Goal: Task Accomplishment & Management: Manage account settings

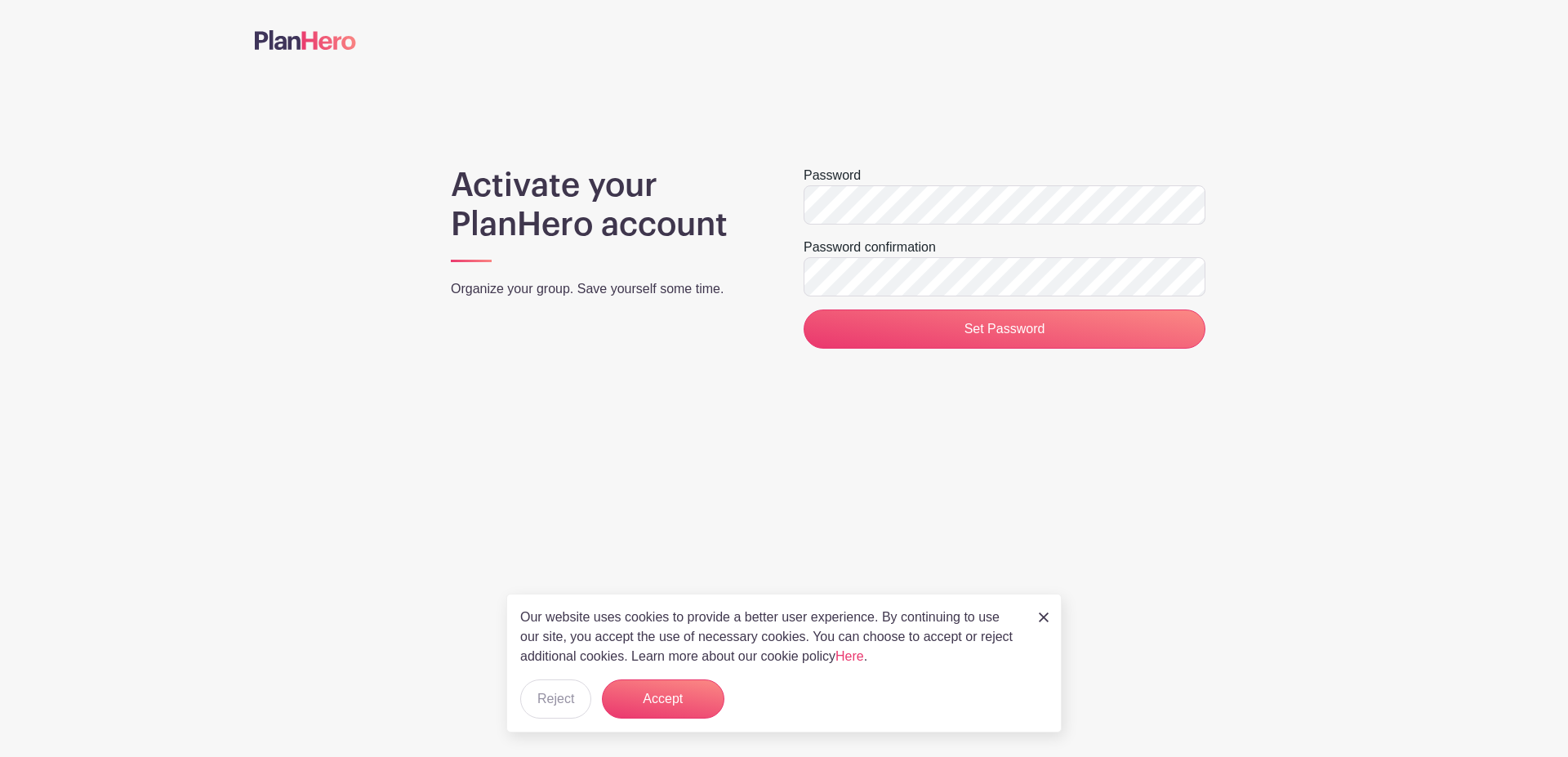
click at [953, 182] on div "Password" at bounding box center [1004, 176] width 402 height 20
click at [917, 345] on input "Set Password" at bounding box center [1004, 329] width 402 height 39
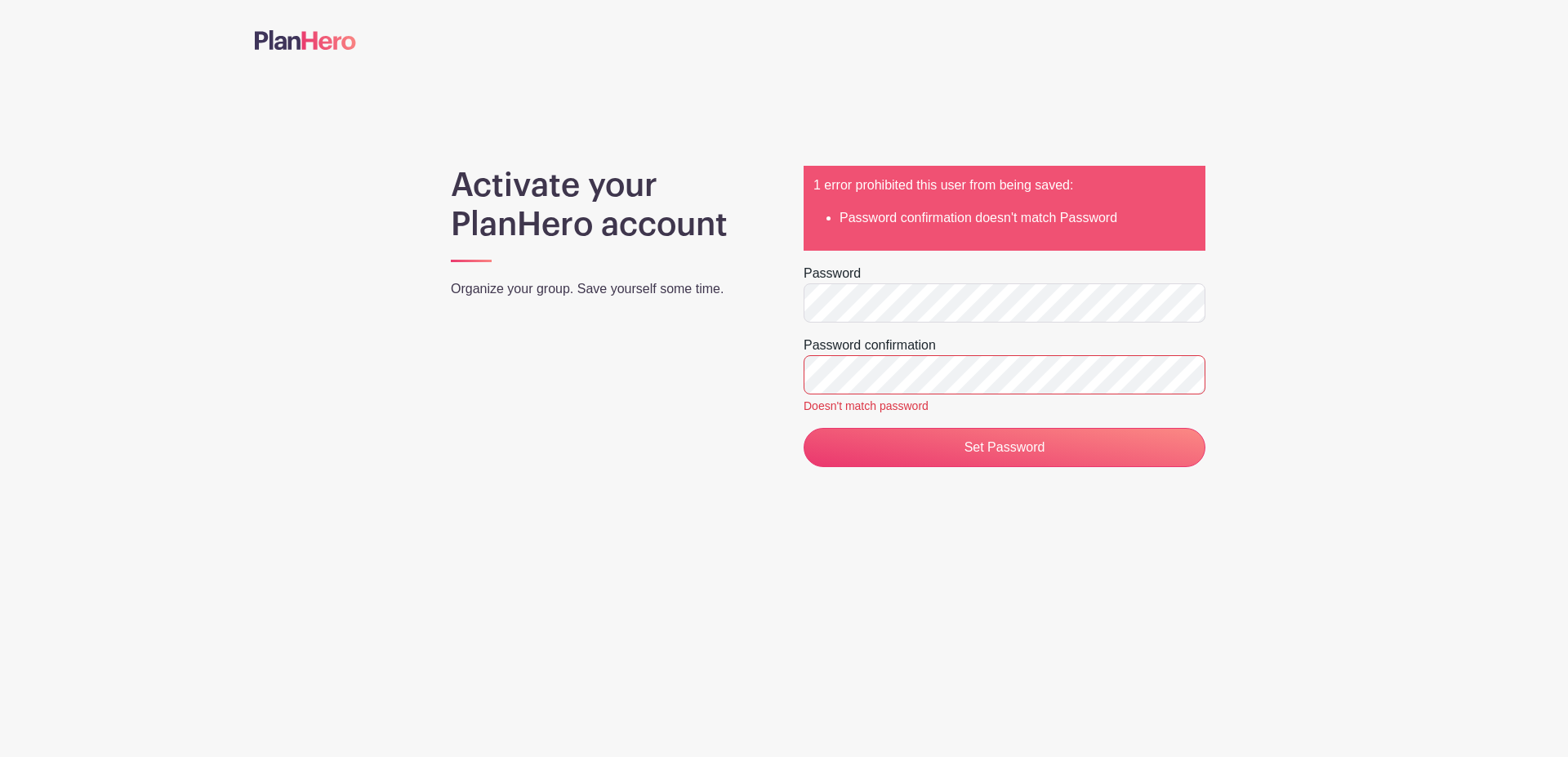
click at [665, 134] on main "Activate your PlanHero account Organize your group. Save yourself some time. 1 …" at bounding box center [784, 285] width 1568 height 569
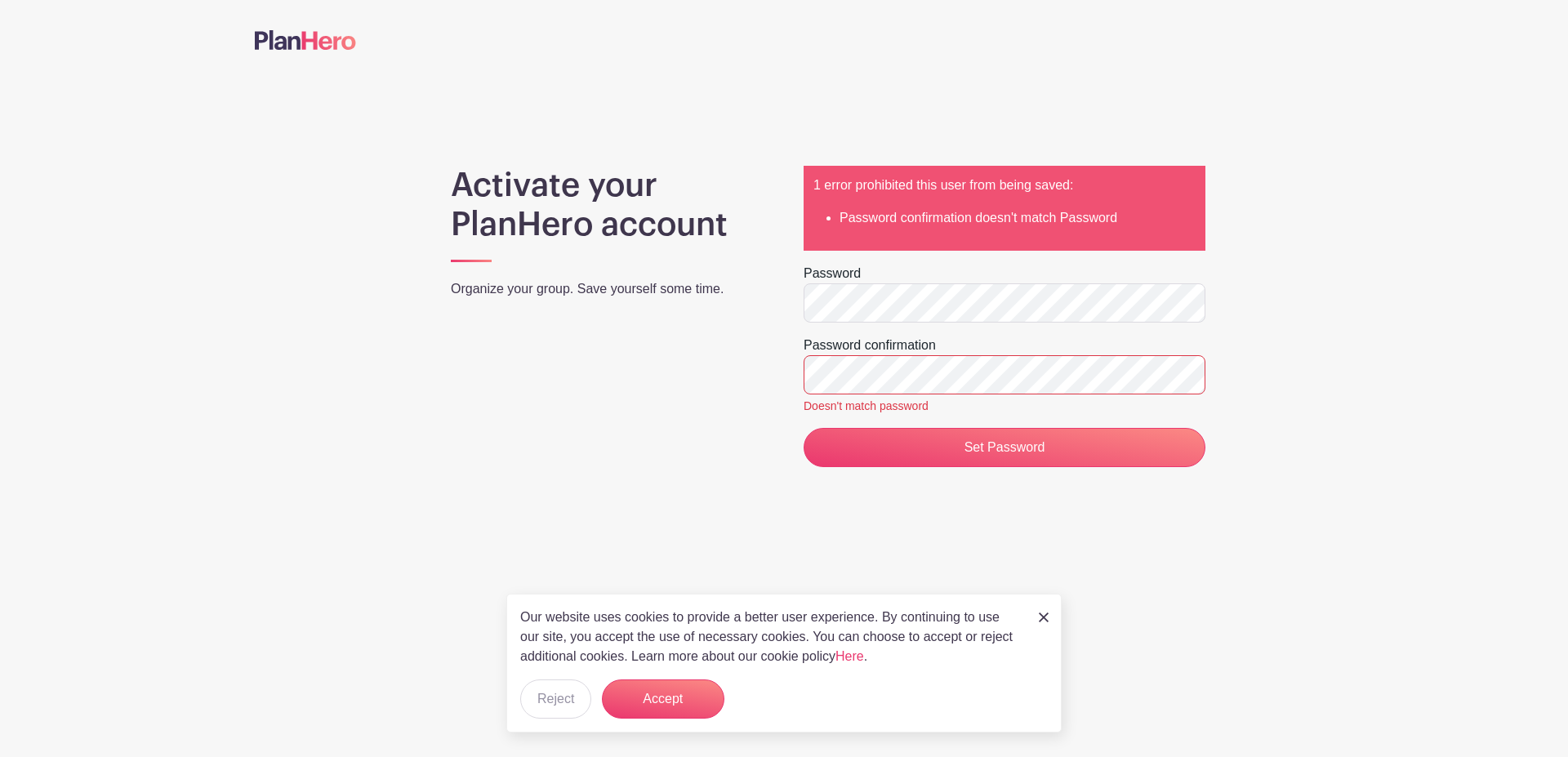
click at [1158, 329] on form "1 error prohibited this user from being saved: Password confirmation doesn't ma…" at bounding box center [1004, 317] width 402 height 301
click at [804, 428] on input "Set Password" at bounding box center [1004, 447] width 402 height 39
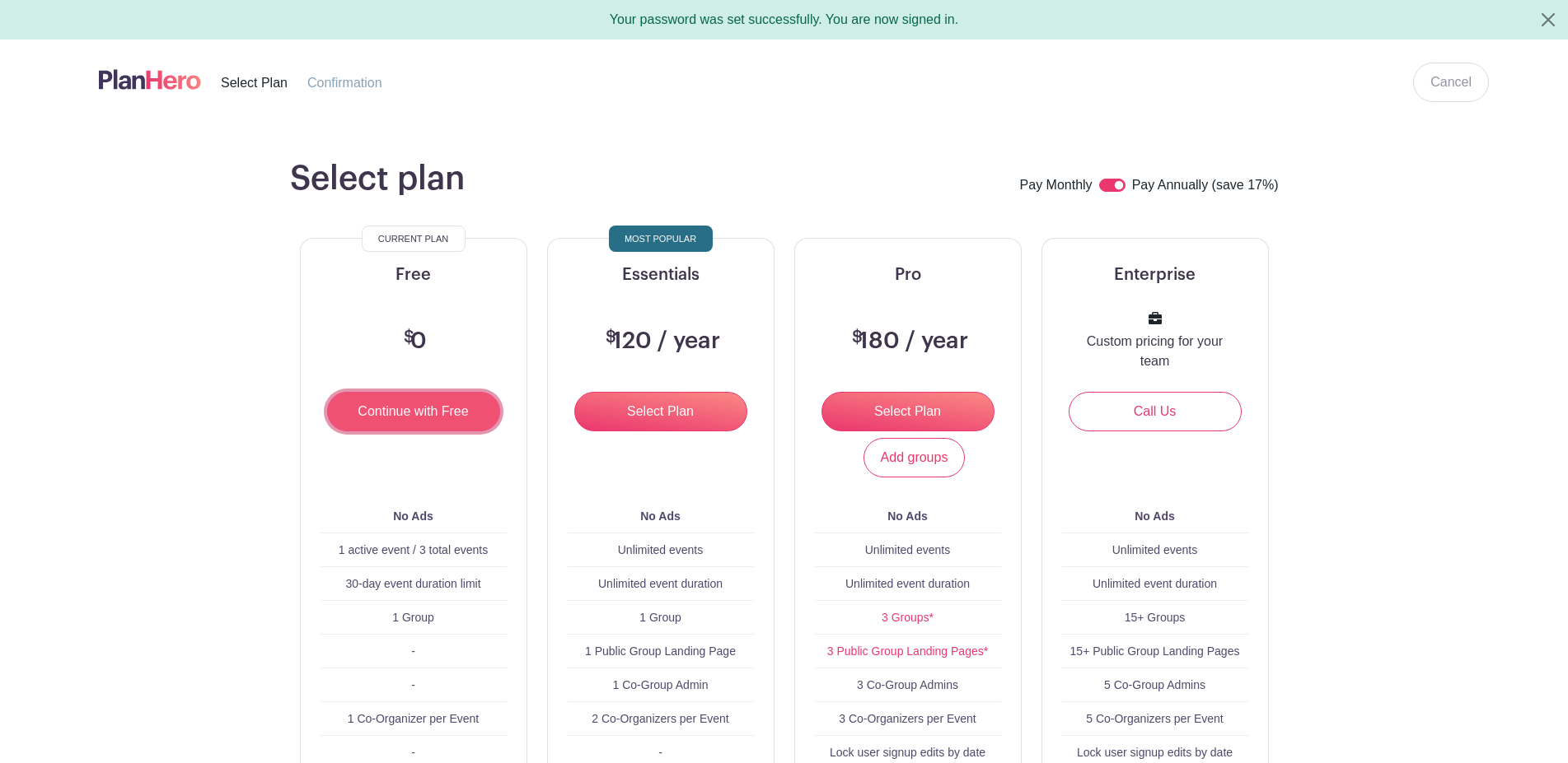
click at [426, 417] on input "Continue with Free" at bounding box center [413, 411] width 173 height 39
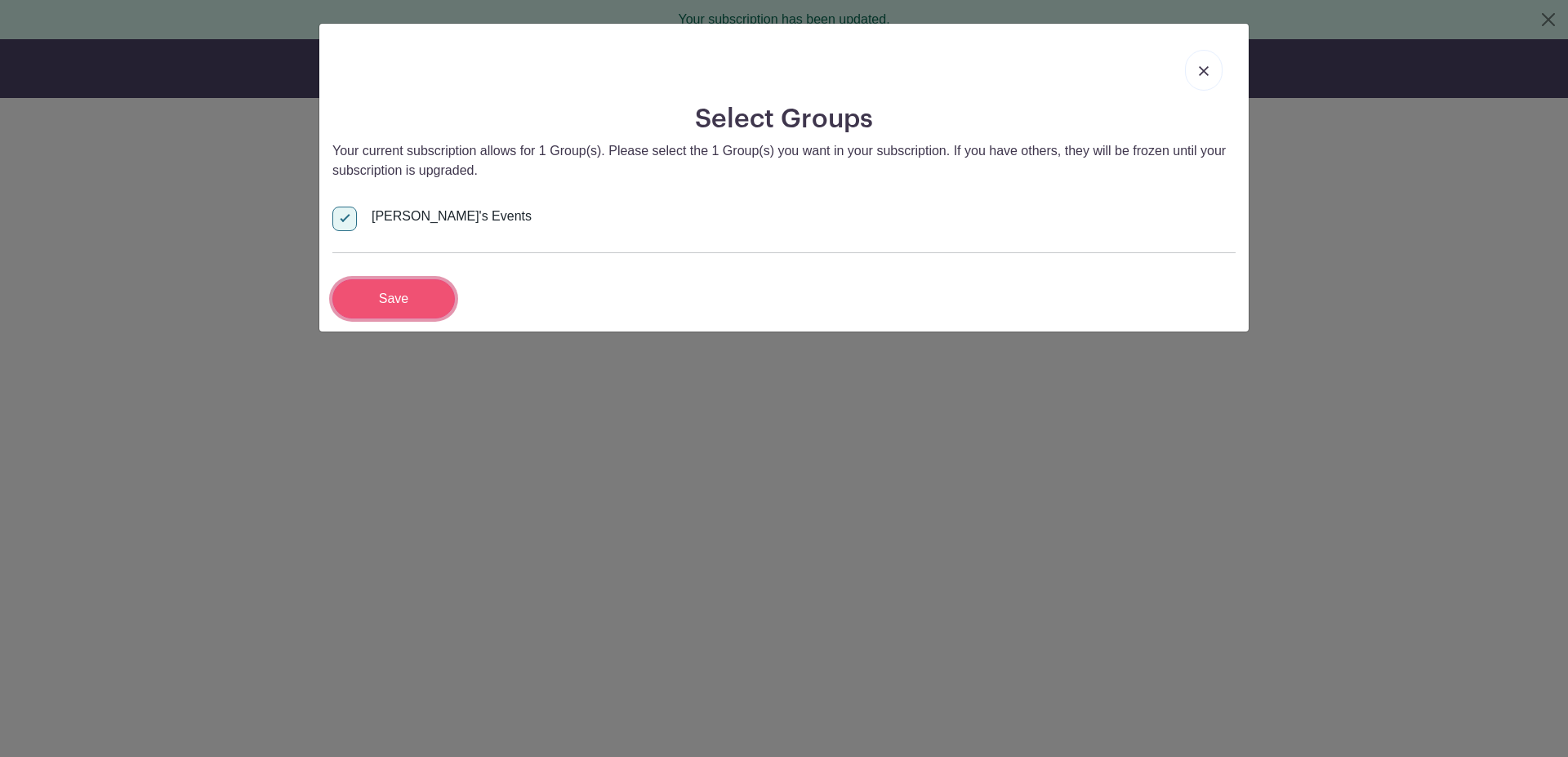
click at [410, 297] on input "Save" at bounding box center [393, 298] width 123 height 39
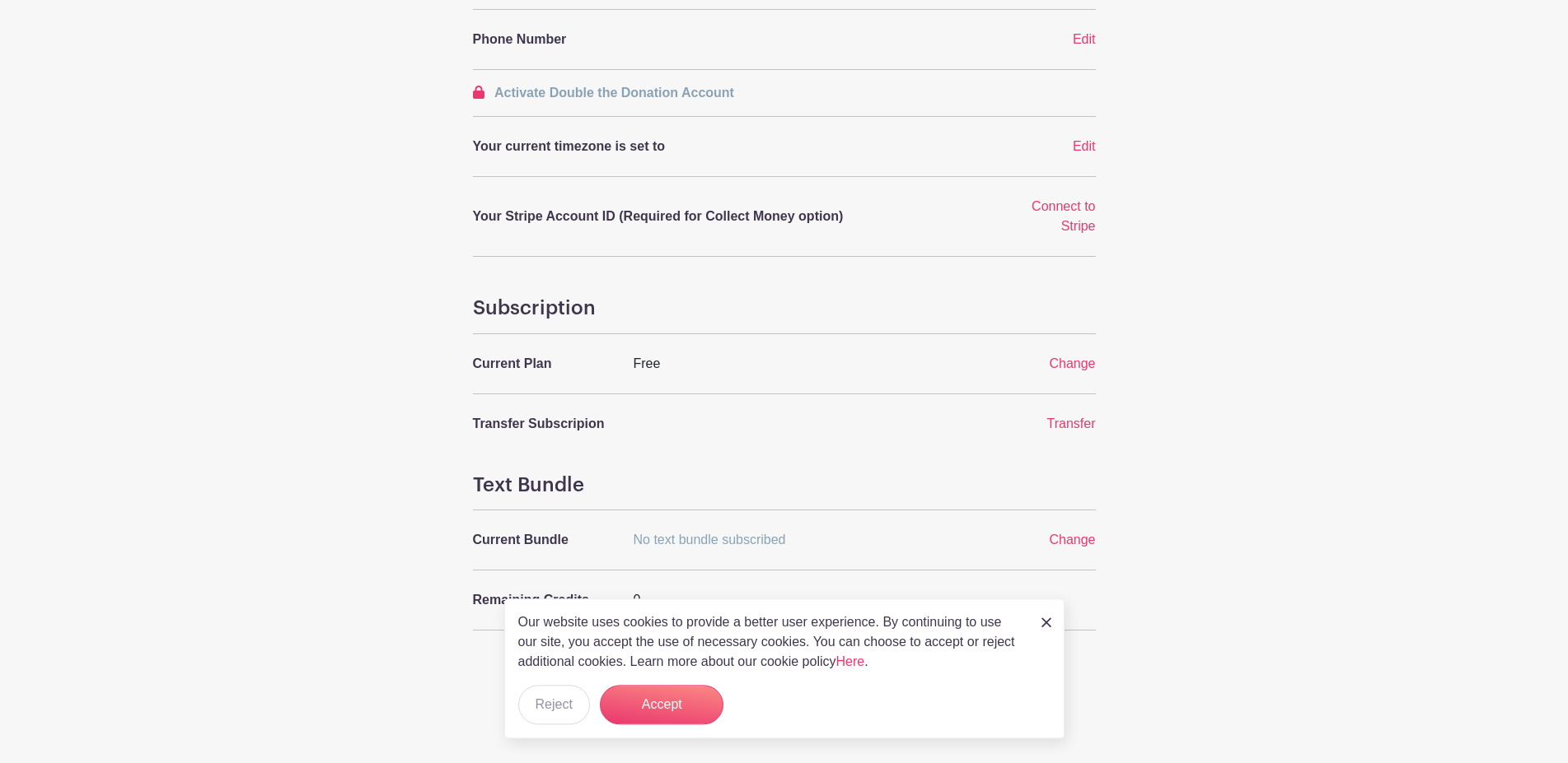
scroll to position [470, 0]
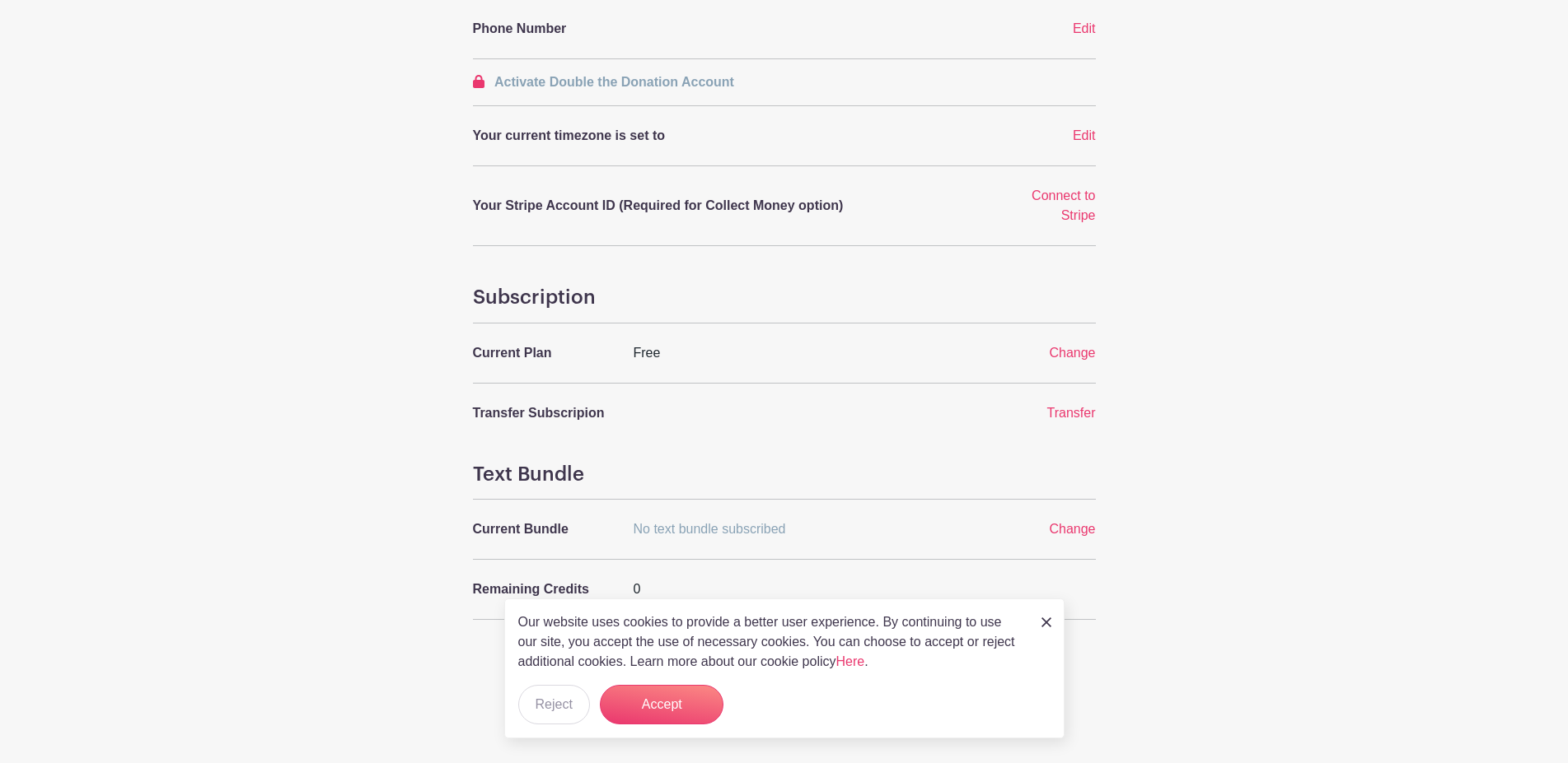
click at [1053, 618] on div "Our website uses cookies to provide a better user experience. By continuing to …" at bounding box center [784, 669] width 560 height 140
click at [1043, 624] on img at bounding box center [1046, 622] width 10 height 10
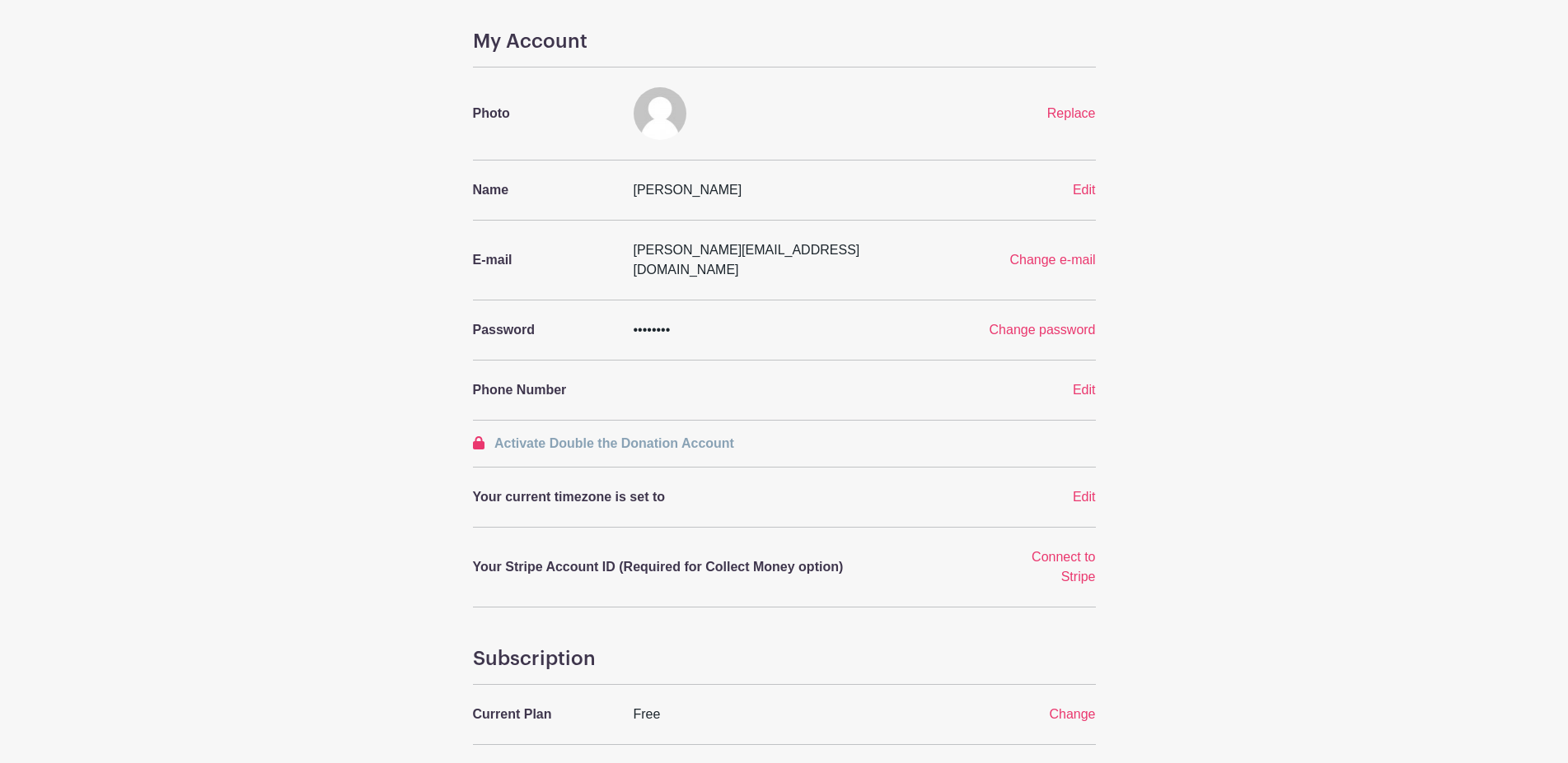
scroll to position [0, 0]
